Goal: Task Accomplishment & Management: Manage account settings

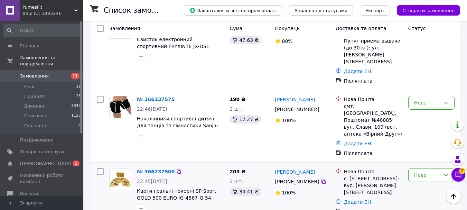
scroll to position [346, 0]
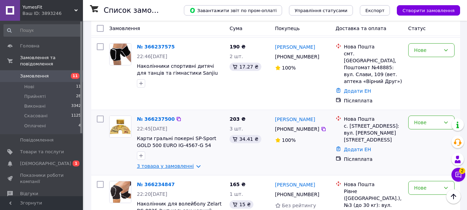
click at [191, 163] on link "3 товара у замовленні" at bounding box center [165, 166] width 57 height 6
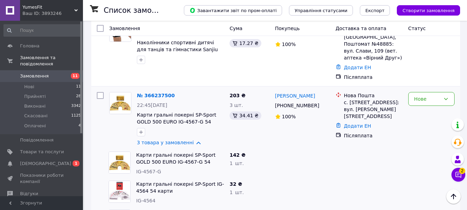
scroll to position [415, 0]
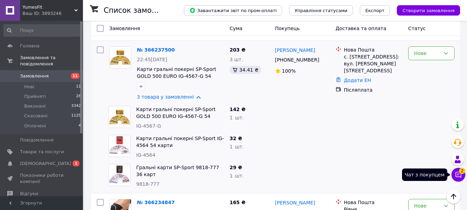
click at [459, 174] on icon at bounding box center [458, 174] width 7 height 7
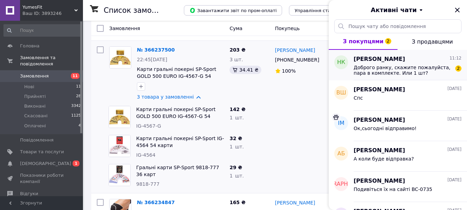
click at [414, 68] on span "Доброго ранку, скажите пожалуйста, пара в комплекте. Или 1 шт?" at bounding box center [403, 70] width 98 height 11
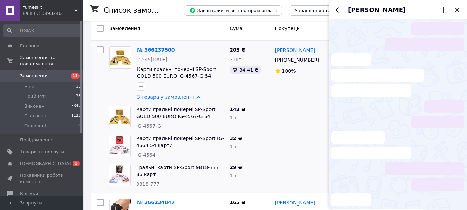
scroll to position [27, 0]
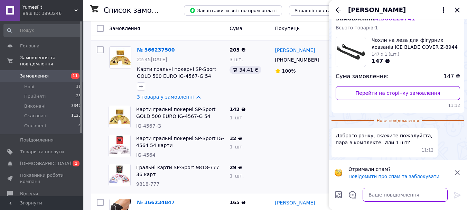
click at [382, 196] on textarea at bounding box center [405, 195] width 85 height 14
type textarea "Доброго дня,це пара!"
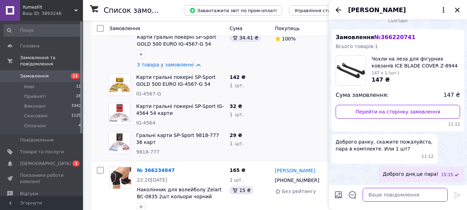
scroll to position [484, 0]
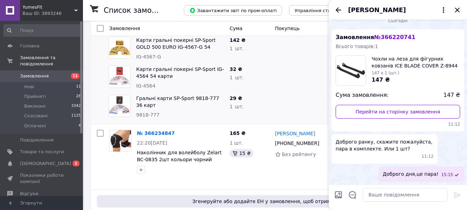
click at [456, 9] on icon "Закрити" at bounding box center [457, 10] width 4 height 4
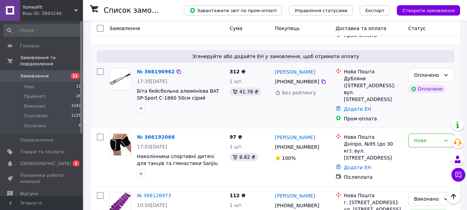
scroll to position [933, 0]
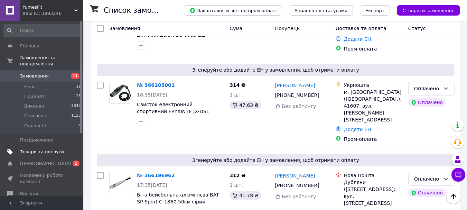
click at [29, 149] on span "Товари та послуги" at bounding box center [42, 152] width 44 height 6
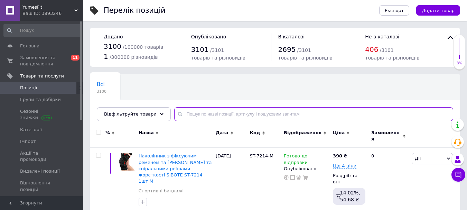
click at [187, 113] on input "text" at bounding box center [313, 114] width 279 height 14
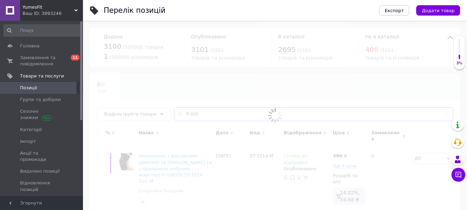
type input "F-029"
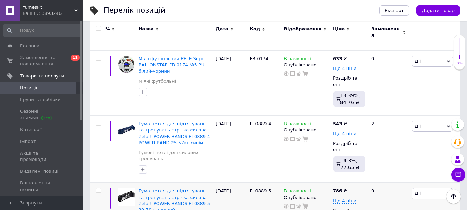
scroll to position [761, 0]
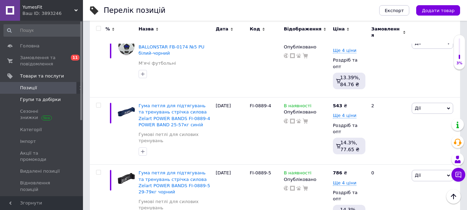
click at [28, 98] on span "Групи та добірки" at bounding box center [40, 99] width 41 height 6
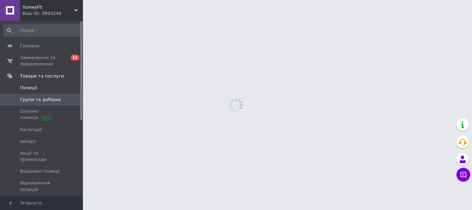
click at [29, 87] on span "Позиції" at bounding box center [28, 88] width 17 height 6
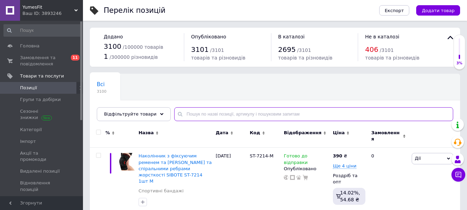
click at [192, 115] on input "text" at bounding box center [313, 114] width 279 height 14
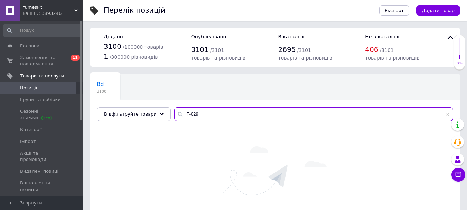
drag, startPoint x: 184, startPoint y: 116, endPoint x: 163, endPoint y: 118, distance: 21.2
click at [163, 118] on div "Всі 3100 Ok Відфільтровано... Зберегти Нічого не знайдено Можливо, помилка у сл…" at bounding box center [275, 97] width 370 height 47
drag, startPoint x: 192, startPoint y: 113, endPoint x: 160, endPoint y: 115, distance: 31.6
click at [160, 115] on div "Відфільтруйте товари F-029" at bounding box center [275, 114] width 356 height 14
type input "0982"
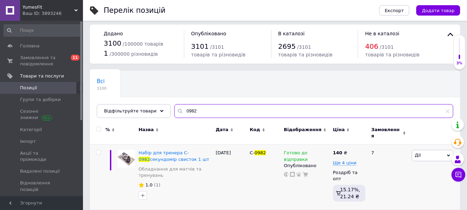
scroll to position [4, 0]
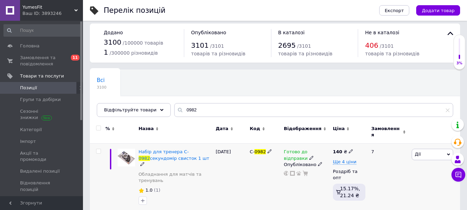
click at [309, 156] on icon at bounding box center [311, 158] width 4 height 4
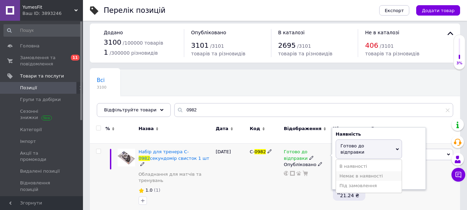
click at [352, 171] on li "Немає в наявності" at bounding box center [369, 176] width 66 height 10
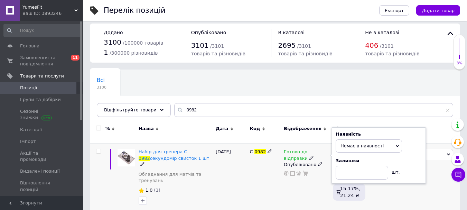
drag, startPoint x: 266, startPoint y: 187, endPoint x: 261, endPoint y: 184, distance: 4.8
click at [266, 187] on div "C- 0982" at bounding box center [265, 178] width 34 height 70
